Goal: Task Accomplishment & Management: Use online tool/utility

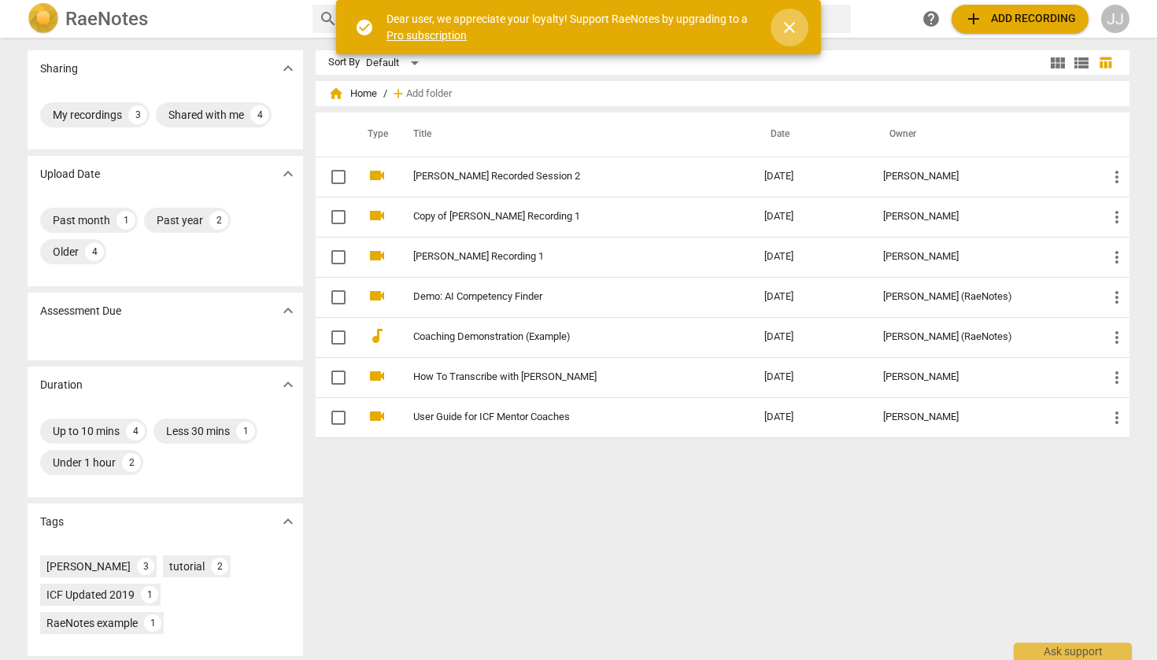
click at [787, 28] on span "close" at bounding box center [789, 27] width 19 height 19
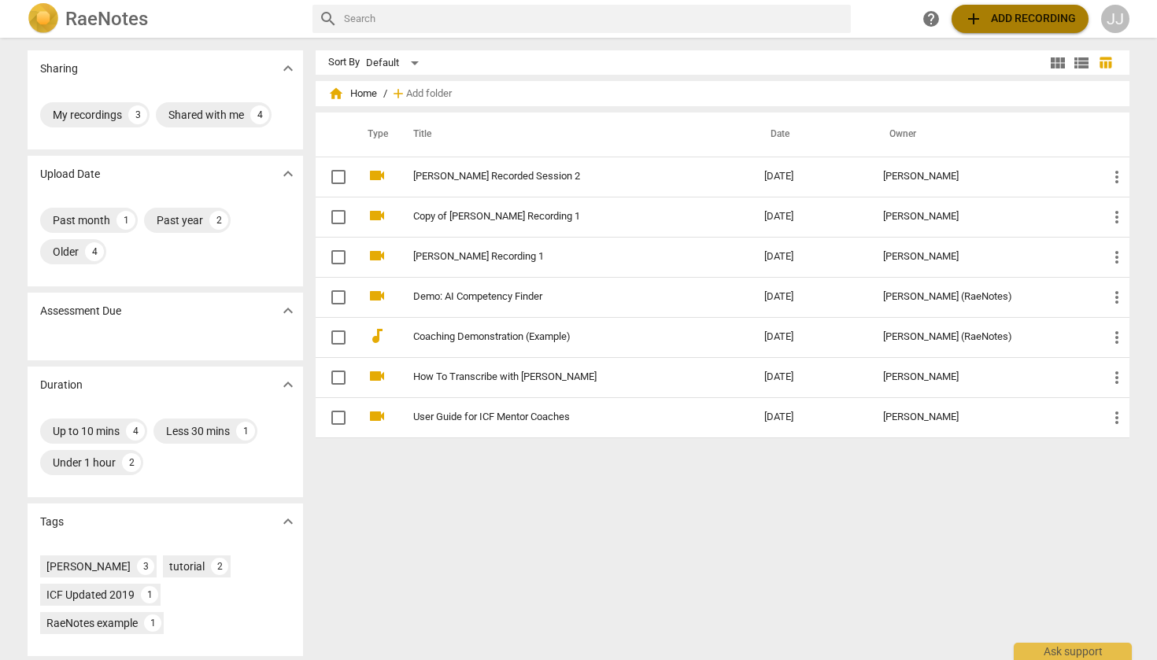
click at [995, 25] on span "add Add recording" at bounding box center [1020, 18] width 112 height 19
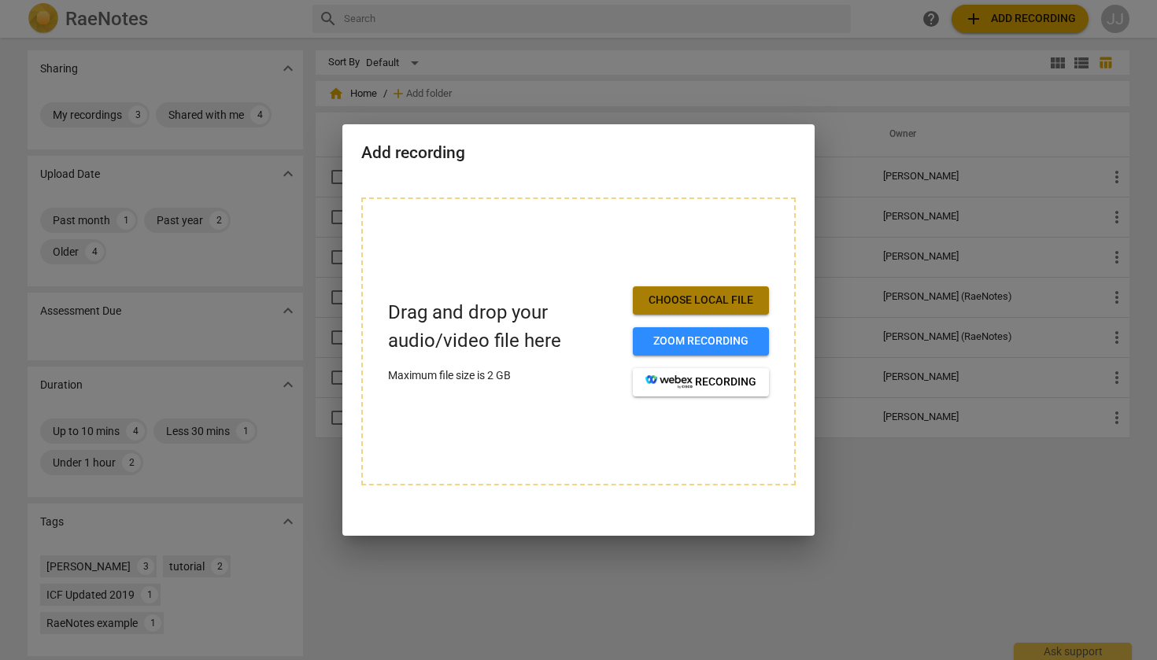
click at [673, 305] on span "Choose local file" at bounding box center [700, 301] width 111 height 16
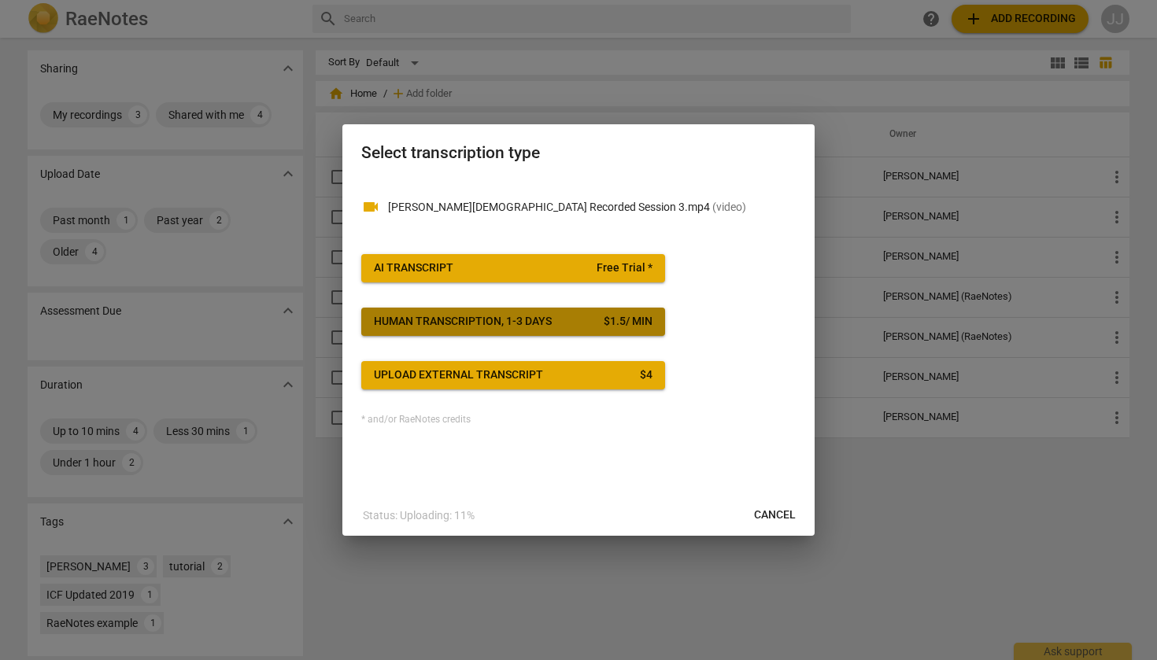
click at [533, 322] on div "Human transcription, 1-3 days" at bounding box center [463, 322] width 178 height 16
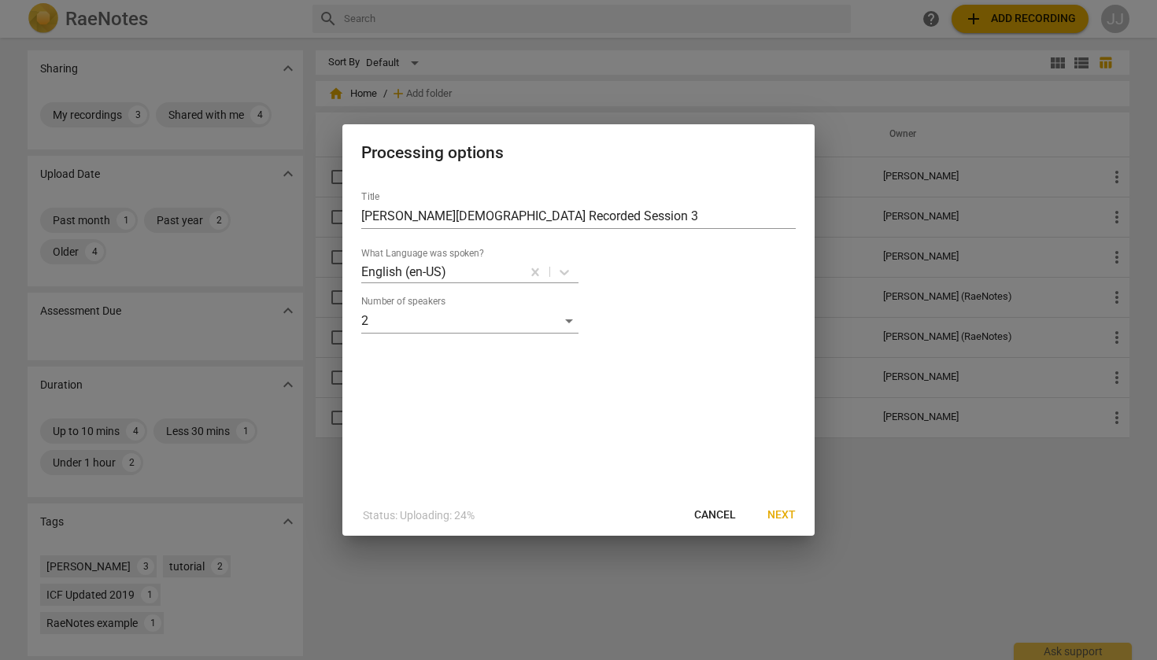
click at [781, 515] on span "Next" at bounding box center [781, 516] width 28 height 16
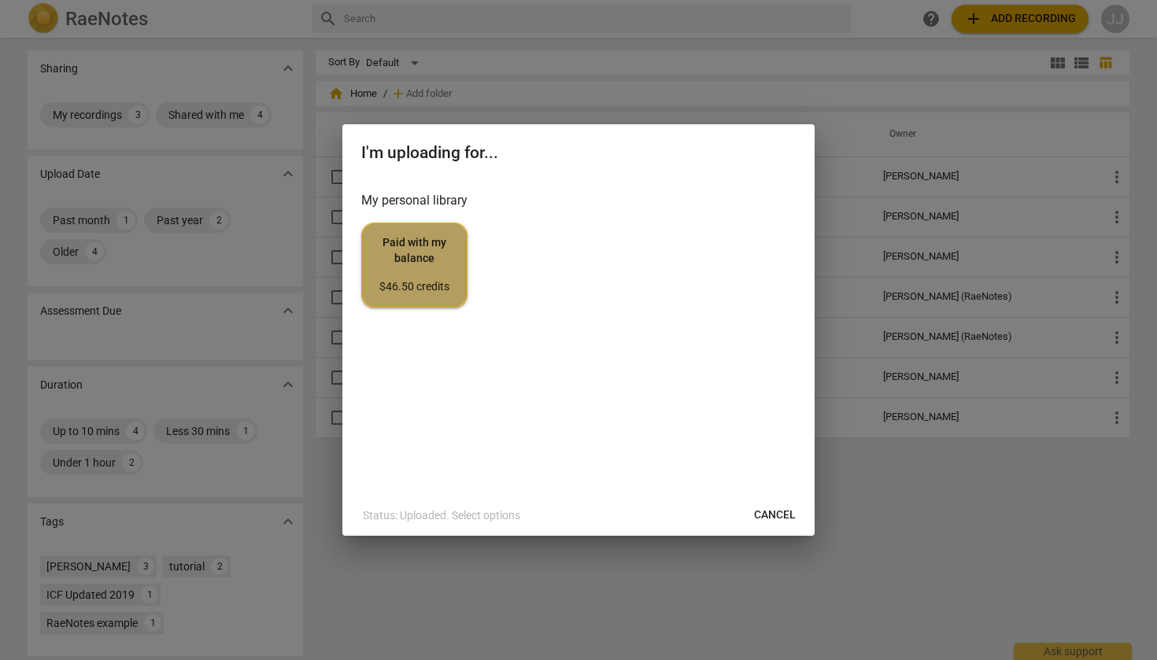
click at [446, 272] on span "Paid with my balance $46.50 credits" at bounding box center [414, 264] width 79 height 59
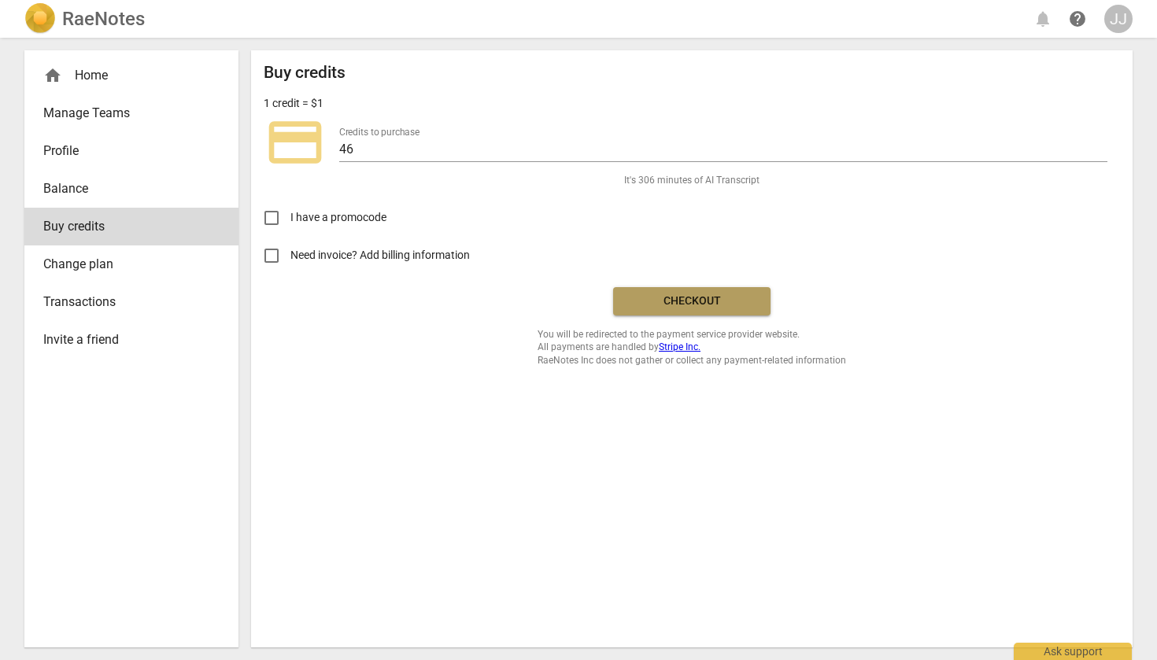
click at [678, 303] on span "Checkout" at bounding box center [692, 301] width 132 height 16
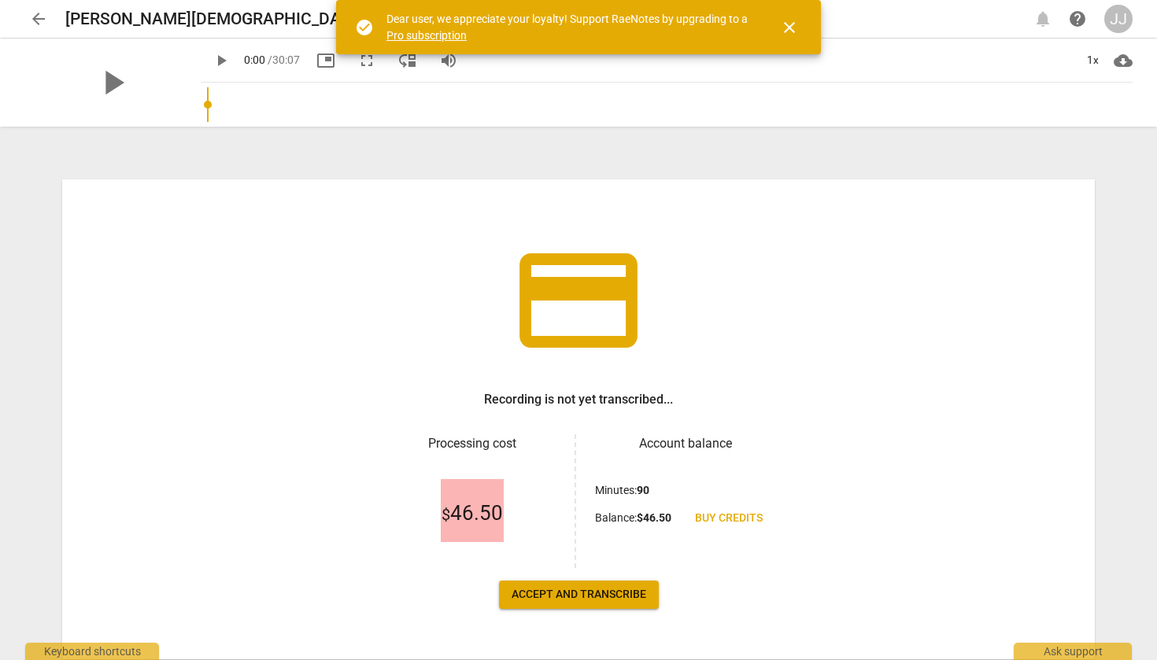
click at [585, 599] on span "Accept and transcribe" at bounding box center [578, 595] width 135 height 16
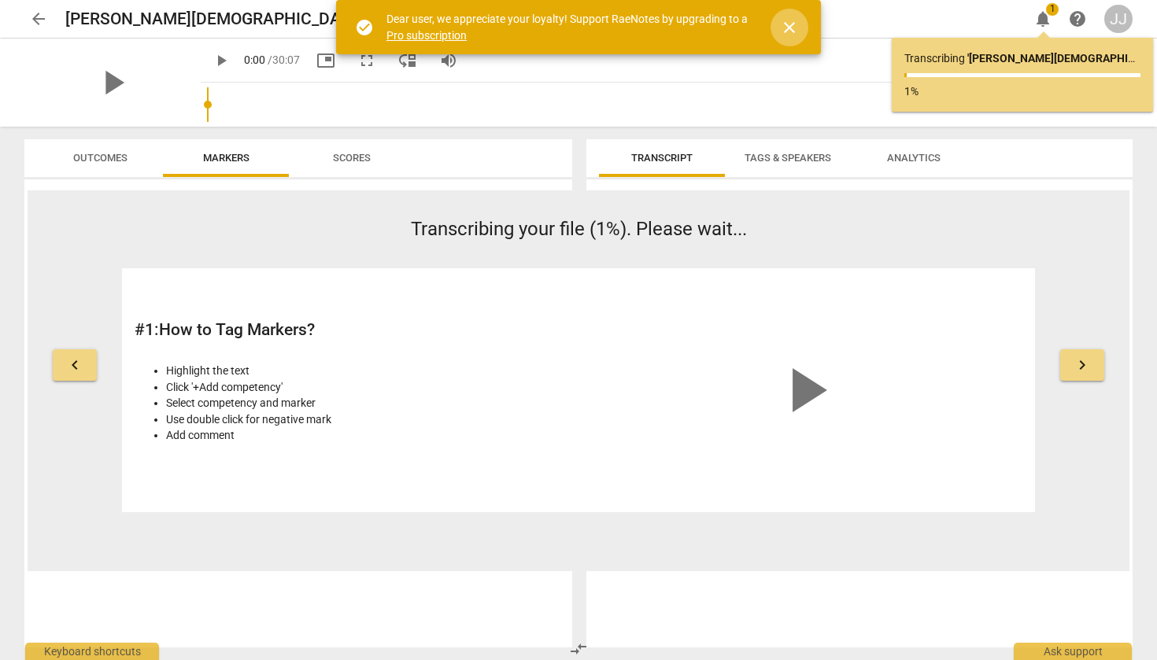
click at [783, 31] on span "close" at bounding box center [789, 27] width 19 height 19
